Goal: Task Accomplishment & Management: Complete application form

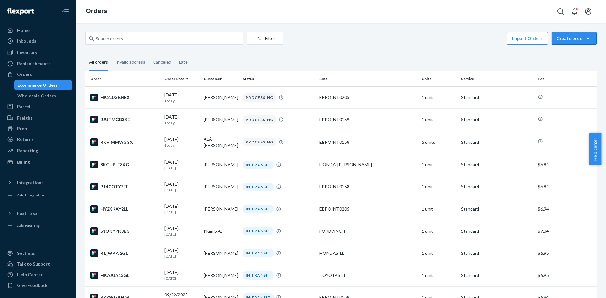
click at [569, 37] on div "Create order" at bounding box center [574, 38] width 35 height 6
click at [570, 47] on button "Ecommerce order" at bounding box center [583, 54] width 61 height 14
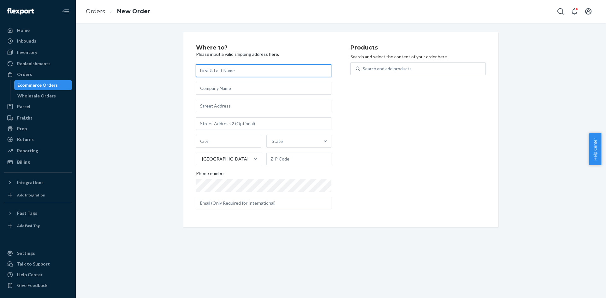
paste input "[PERSON_NAME]"
type input "[PERSON_NAME]"
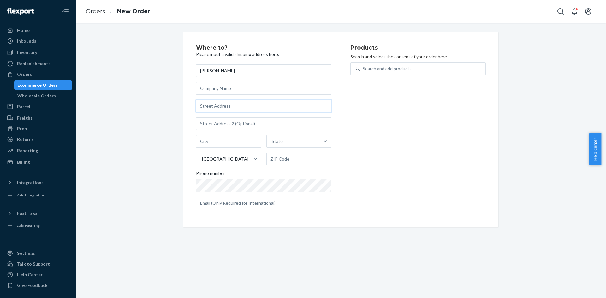
click at [235, 102] on input "text" at bounding box center [263, 106] width 135 height 13
paste input "[STREET_ADDRESS]"
type input "[STREET_ADDRESS]"
type input "[GEOGRAPHIC_DATA]"
type input "53224"
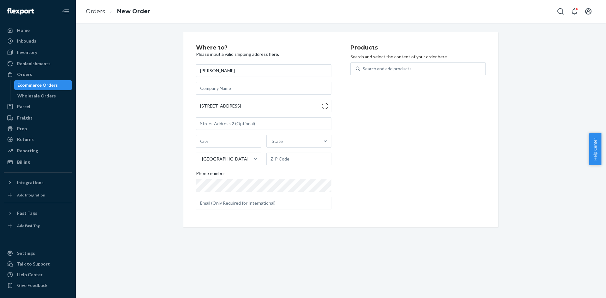
type input "[STREET_ADDRESS]"
click at [385, 72] on div "Search and add products" at bounding box center [387, 69] width 49 height 6
click at [363, 72] on input "Search and add products" at bounding box center [363, 69] width 1 height 6
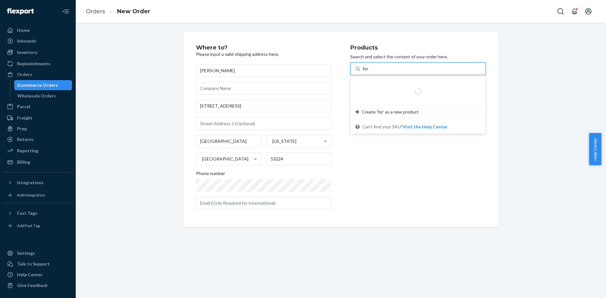
type input "ford"
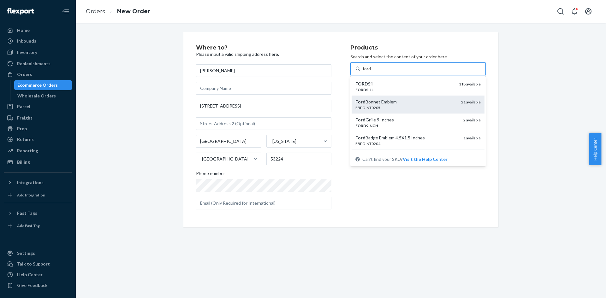
click at [402, 106] on div "EBPOINT0205" at bounding box center [405, 107] width 101 height 5
click at [372, 72] on input "ford" at bounding box center [367, 69] width 9 height 6
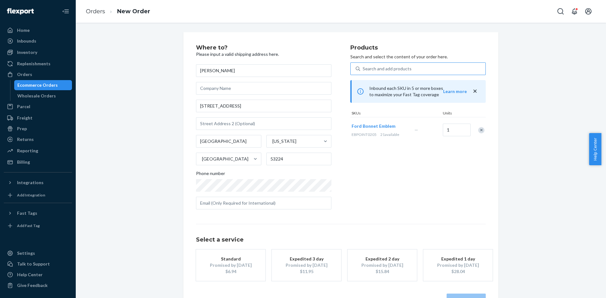
click at [400, 174] on div "Products Search and select the content of your order here. Search and add produ…" at bounding box center [417, 130] width 135 height 170
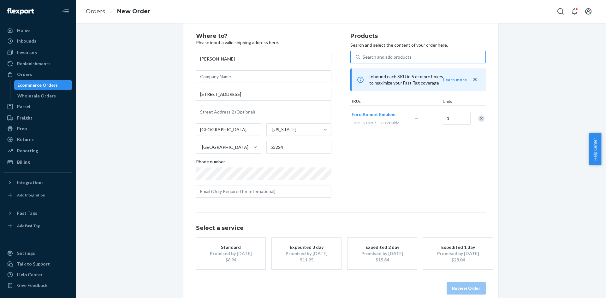
scroll to position [21, 0]
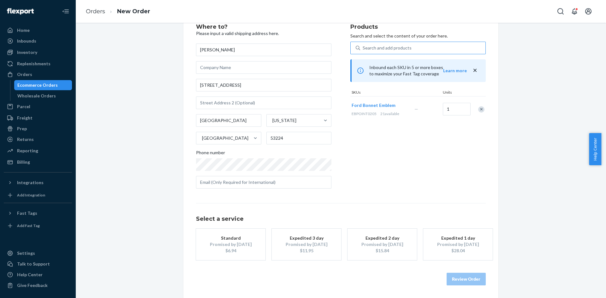
drag, startPoint x: 224, startPoint y: 258, endPoint x: 225, endPoint y: 254, distance: 3.9
click at [224, 257] on button "Standard Promised by [DATE] $6.94" at bounding box center [230, 245] width 69 height 32
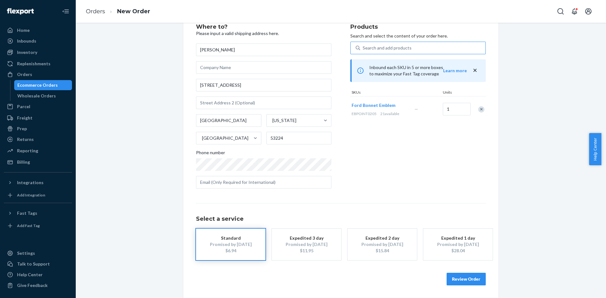
click at [454, 278] on button "Review Order" at bounding box center [466, 279] width 39 height 13
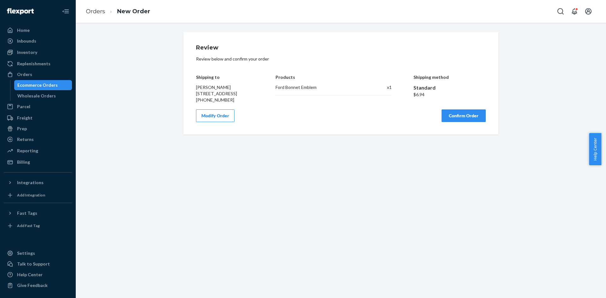
scroll to position [0, 0]
click at [446, 114] on div "Review Review below and confirm your order Shipping to [PERSON_NAME] [STREET_AD…" at bounding box center [341, 83] width 290 height 77
click at [452, 121] on button "Confirm Order" at bounding box center [464, 116] width 44 height 13
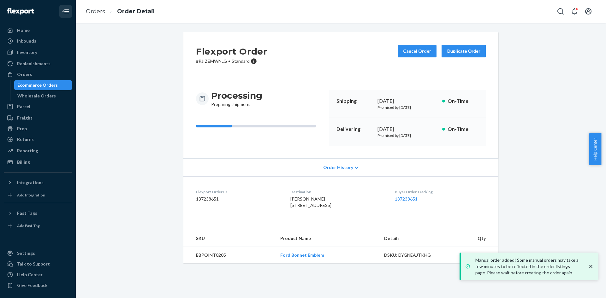
click at [63, 86] on div "Ecommerce Orders" at bounding box center [43, 85] width 57 height 9
